Goal: Information Seeking & Learning: Learn about a topic

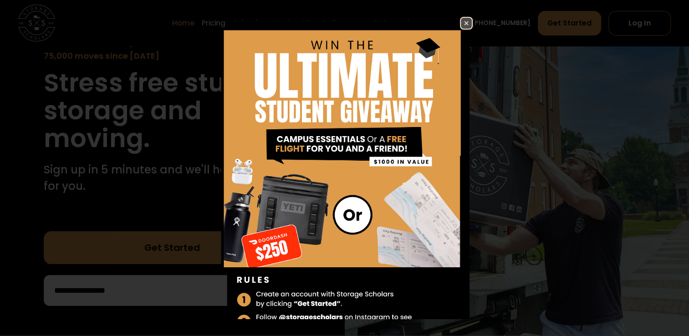
click at [461, 21] on img at bounding box center [466, 23] width 11 height 11
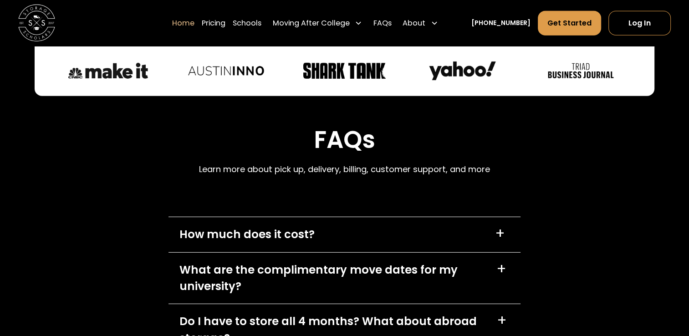
scroll to position [2505, 0]
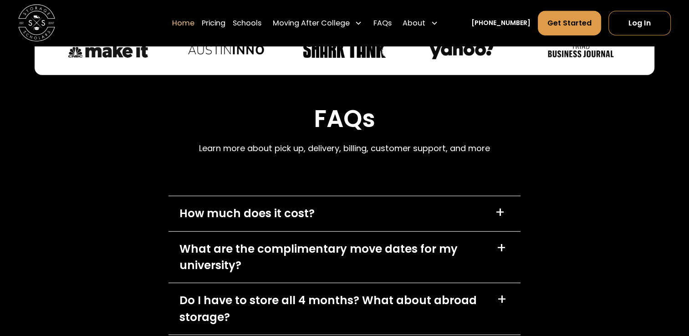
click at [479, 203] on div "How much does it cost? +" at bounding box center [344, 213] width 352 height 35
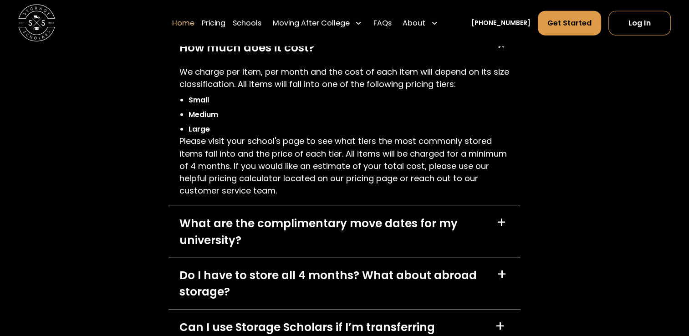
scroll to position [2732, 0]
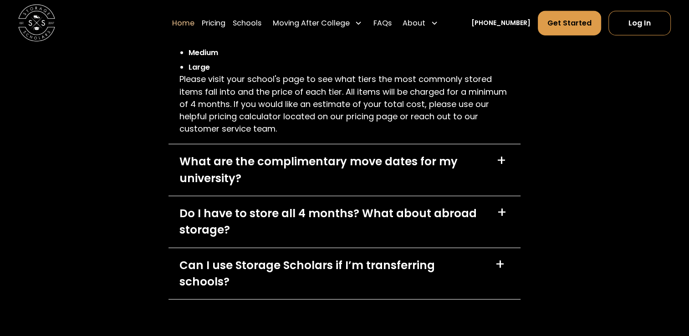
click at [310, 178] on div "What are the complimentary move dates for my university?" at bounding box center [332, 169] width 306 height 33
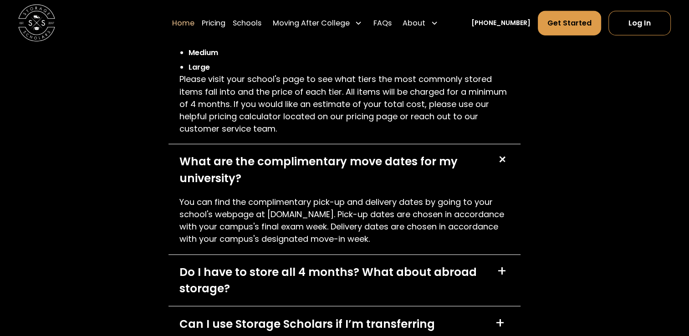
click at [310, 178] on div "What are the complimentary move dates for my university?" at bounding box center [332, 169] width 306 height 33
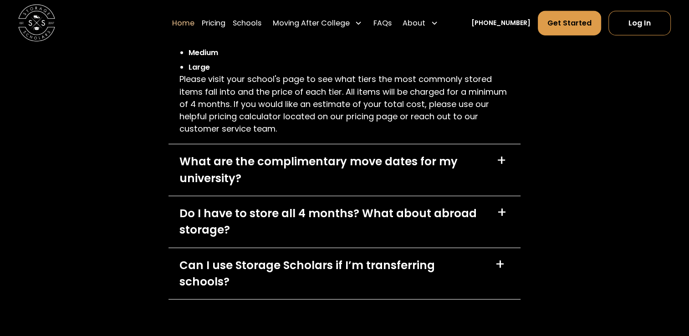
click at [304, 225] on div "Do I have to store all 4 months? What about abroad storage?" at bounding box center [332, 221] width 306 height 33
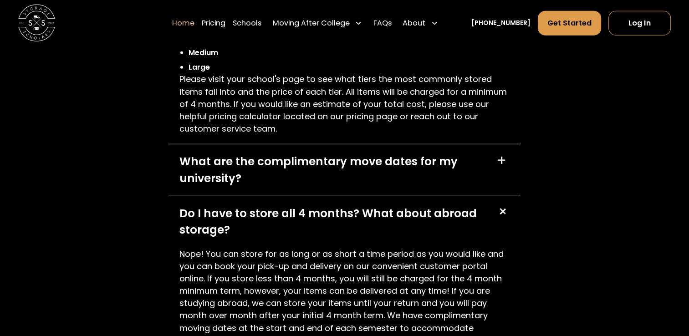
click at [304, 225] on div "Do I have to store all 4 months? What about abroad storage?" at bounding box center [332, 221] width 306 height 33
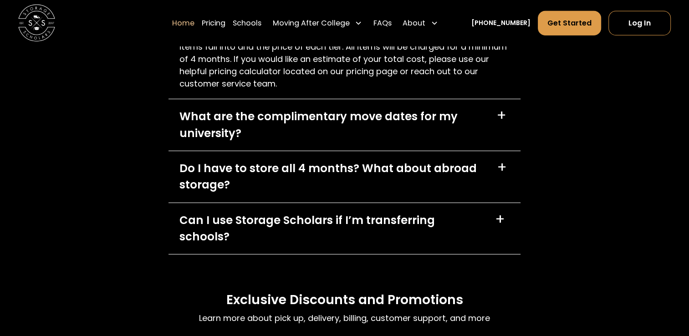
scroll to position [2778, 0]
click at [304, 225] on div "Can I use Storage Scholars if I’m transferring schools?" at bounding box center [331, 228] width 305 height 33
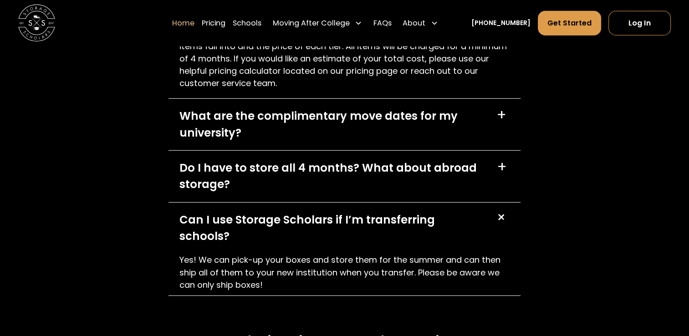
click at [304, 225] on div "Can I use Storage Scholars if I’m transferring schools?" at bounding box center [331, 228] width 305 height 33
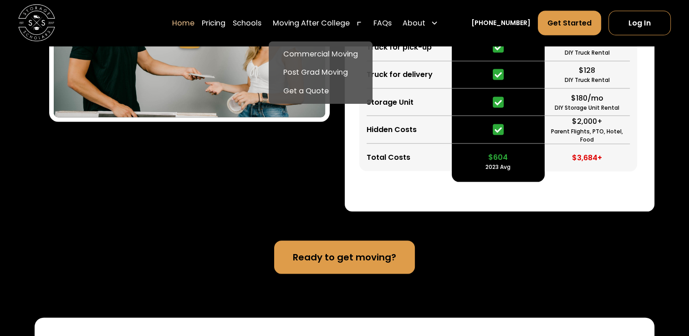
scroll to position [1867, 0]
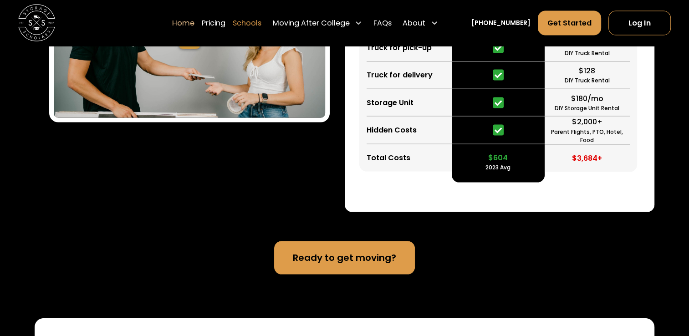
click at [260, 24] on link "Schools" at bounding box center [247, 23] width 29 height 26
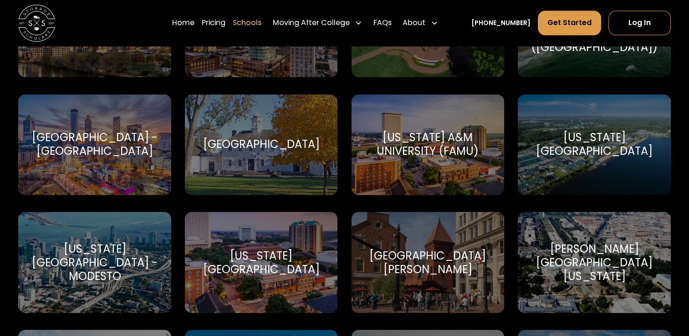
scroll to position [1685, 0]
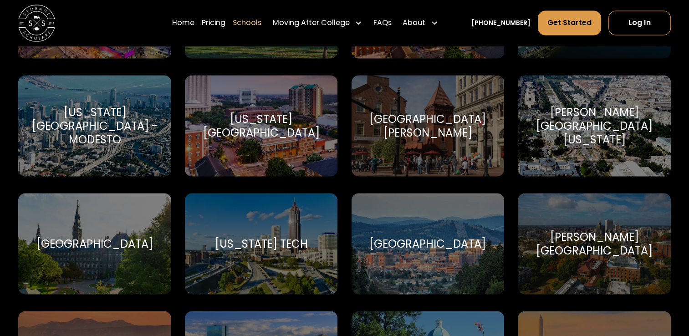
click at [250, 133] on div "Florida State University" at bounding box center [261, 125] width 131 height 27
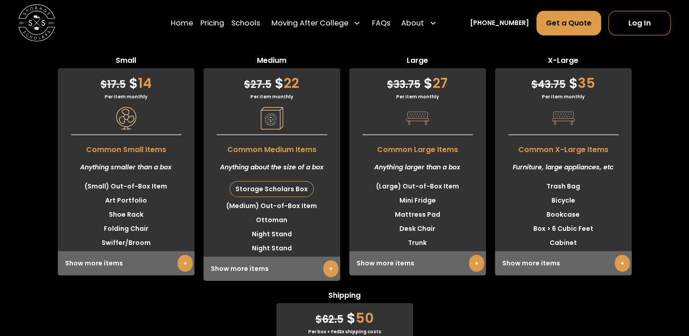
scroll to position [2323, 0]
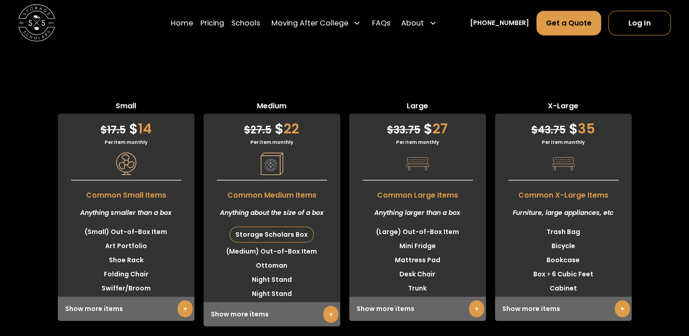
click at [327, 306] on link "+" at bounding box center [330, 314] width 15 height 17
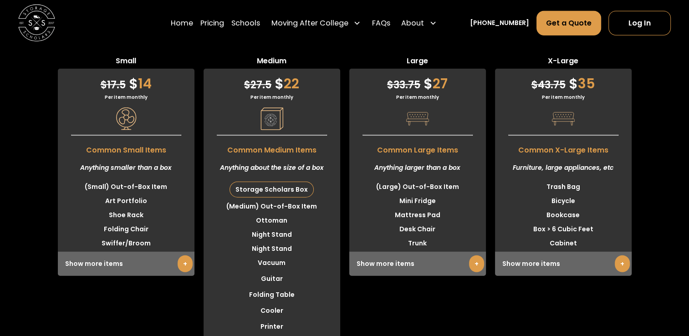
scroll to position [2368, 0]
click at [184, 255] on link "+" at bounding box center [185, 263] width 15 height 17
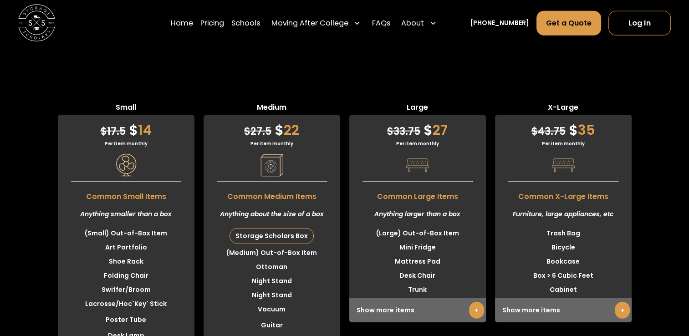
scroll to position [2323, 0]
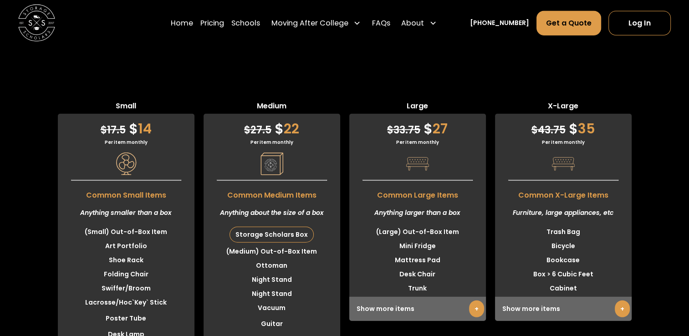
click at [476, 301] on link "+" at bounding box center [476, 309] width 15 height 17
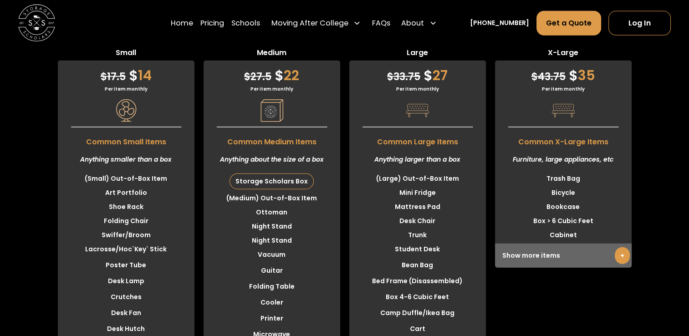
scroll to position [2368, 0]
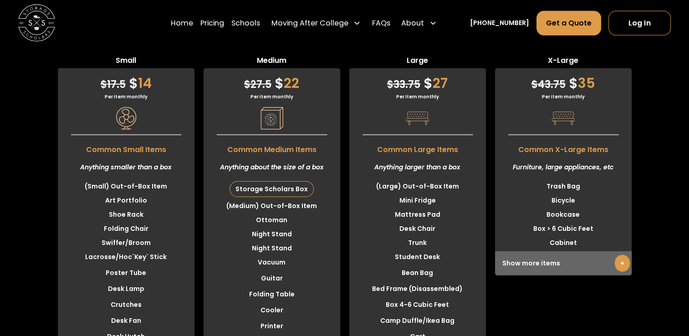
click at [623, 255] on link "+" at bounding box center [622, 263] width 15 height 17
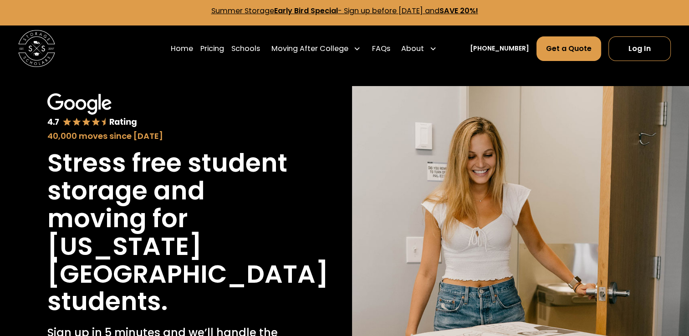
scroll to position [0, 0]
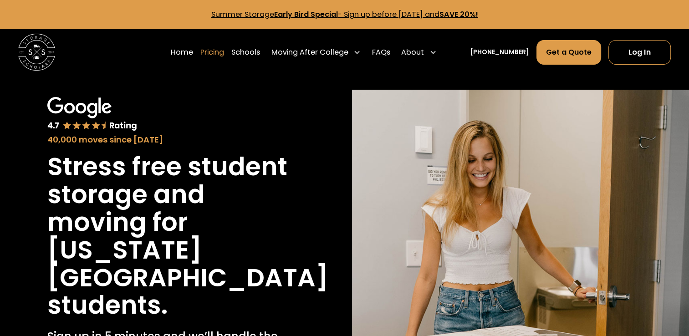
click at [222, 49] on link "Pricing" at bounding box center [212, 53] width 24 height 26
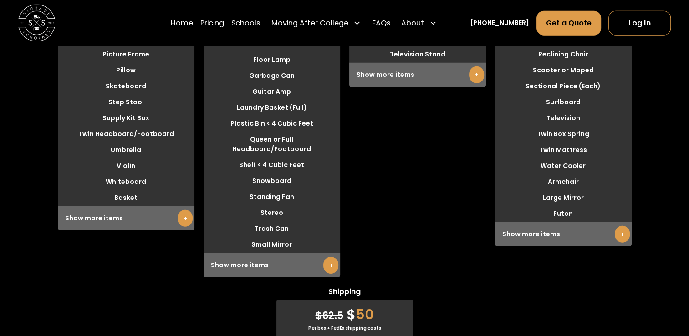
scroll to position [2849, 0]
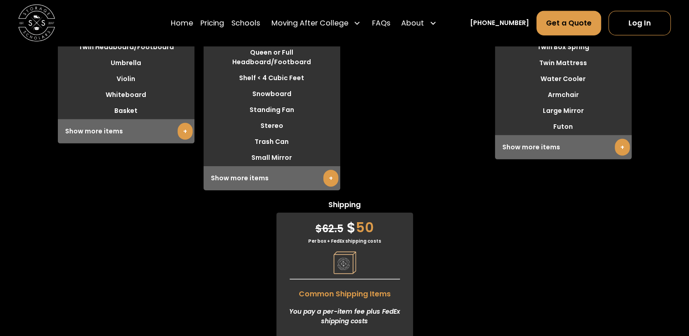
click at [334, 170] on link "+" at bounding box center [330, 178] width 15 height 17
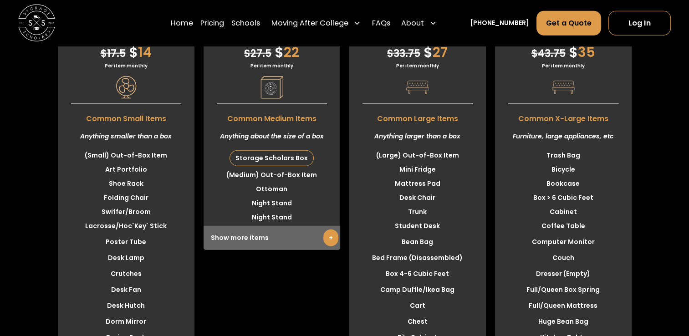
scroll to position [2394, 0]
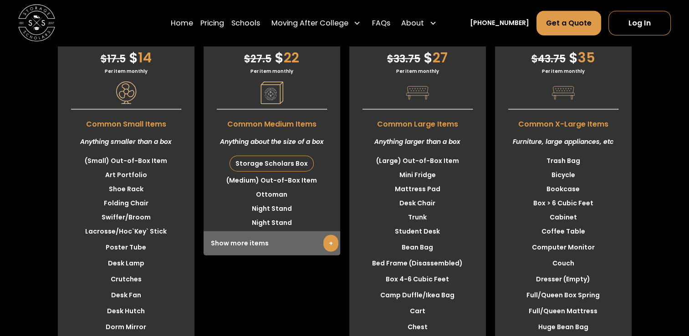
click at [324, 235] on link "+" at bounding box center [330, 243] width 15 height 17
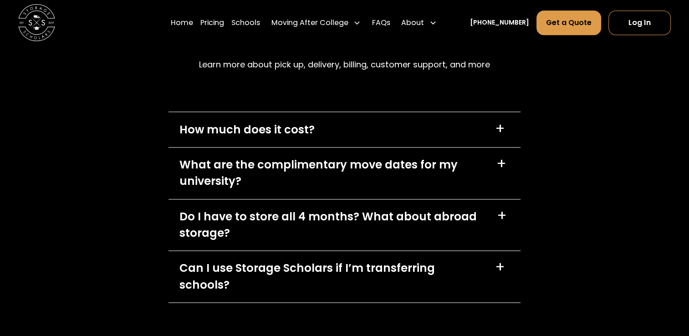
scroll to position [4397, 0]
